Goal: Check status: Check status

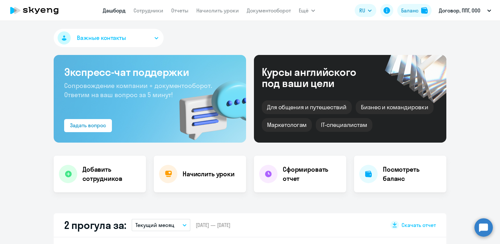
select select "30"
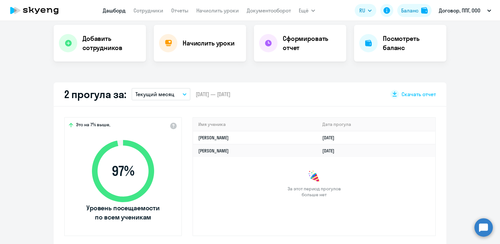
click at [183, 91] on button "Текущий месяц" at bounding box center [160, 94] width 59 height 12
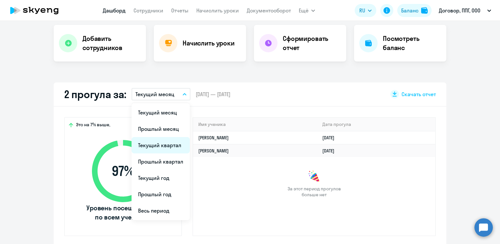
click at [162, 146] on li "Текущий квартал" at bounding box center [160, 145] width 58 height 16
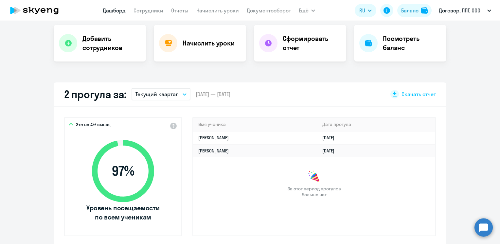
click at [182, 92] on button "Текущий квартал" at bounding box center [160, 94] width 59 height 12
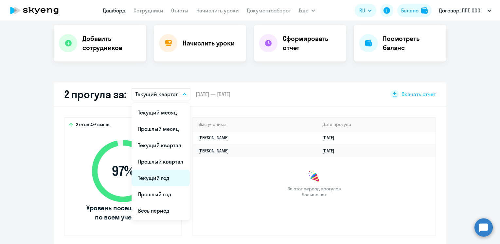
click at [153, 180] on li "Текущий год" at bounding box center [160, 178] width 58 height 16
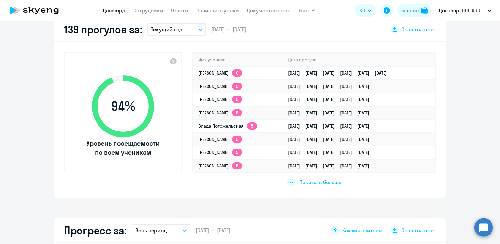
scroll to position [196, 0]
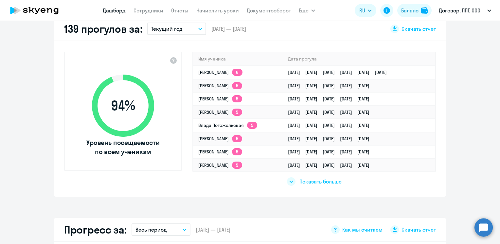
click at [327, 182] on span "Показать больше" at bounding box center [320, 181] width 42 height 7
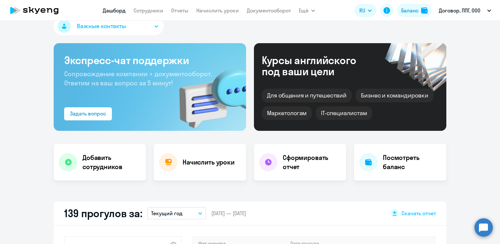
scroll to position [0, 0]
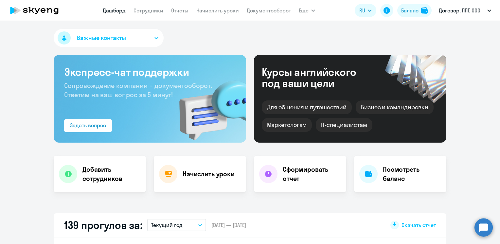
click at [37, 12] on icon at bounding box center [37, 11] width 5 height 6
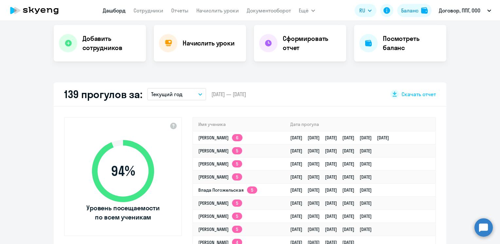
click at [181, 91] on button "Текущий год" at bounding box center [176, 94] width 59 height 12
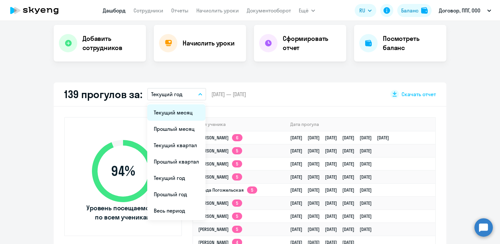
click at [177, 119] on li "Текущий месяц" at bounding box center [176, 112] width 58 height 16
